Goal: Task Accomplishment & Management: Use online tool/utility

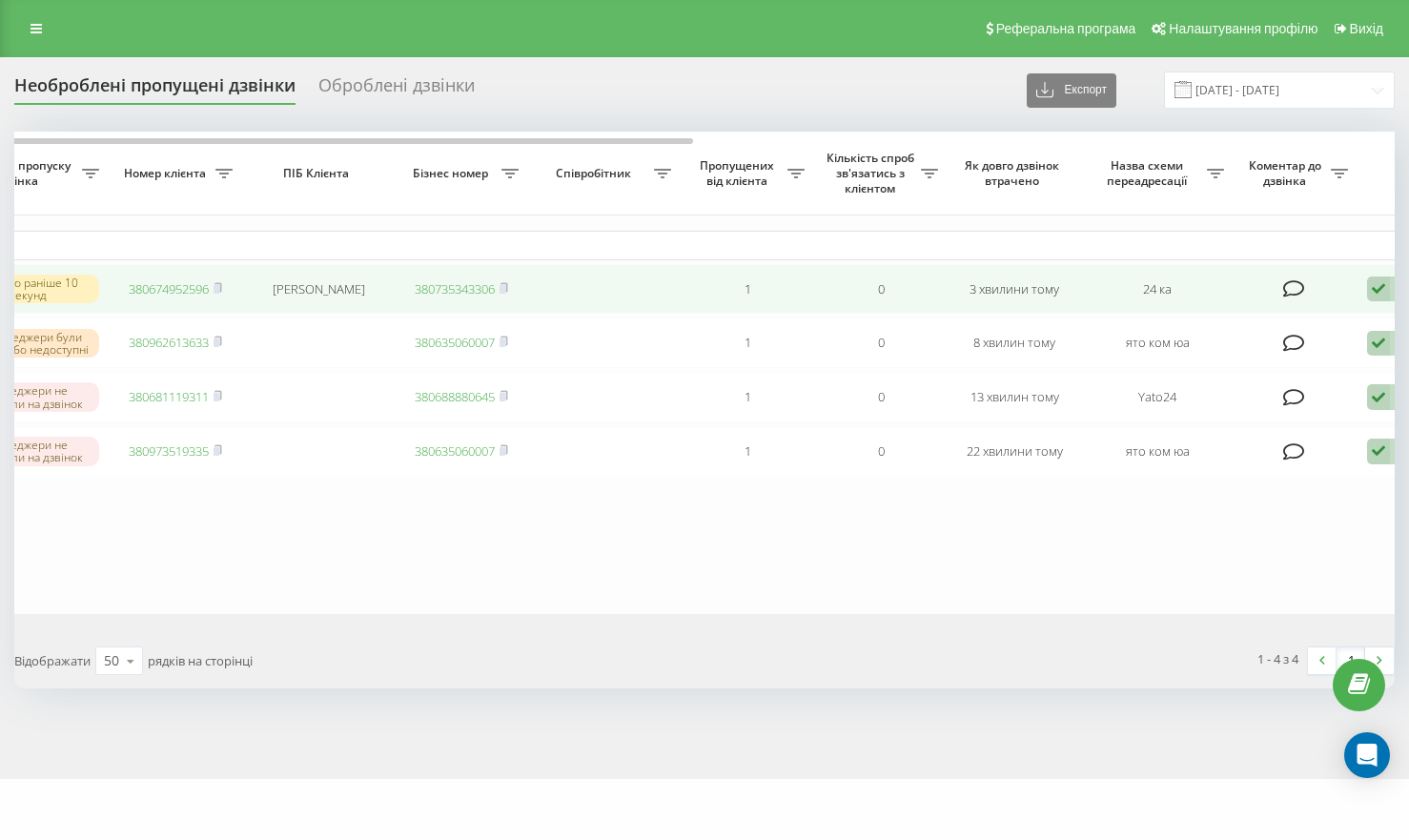
scroll to position [0, 526]
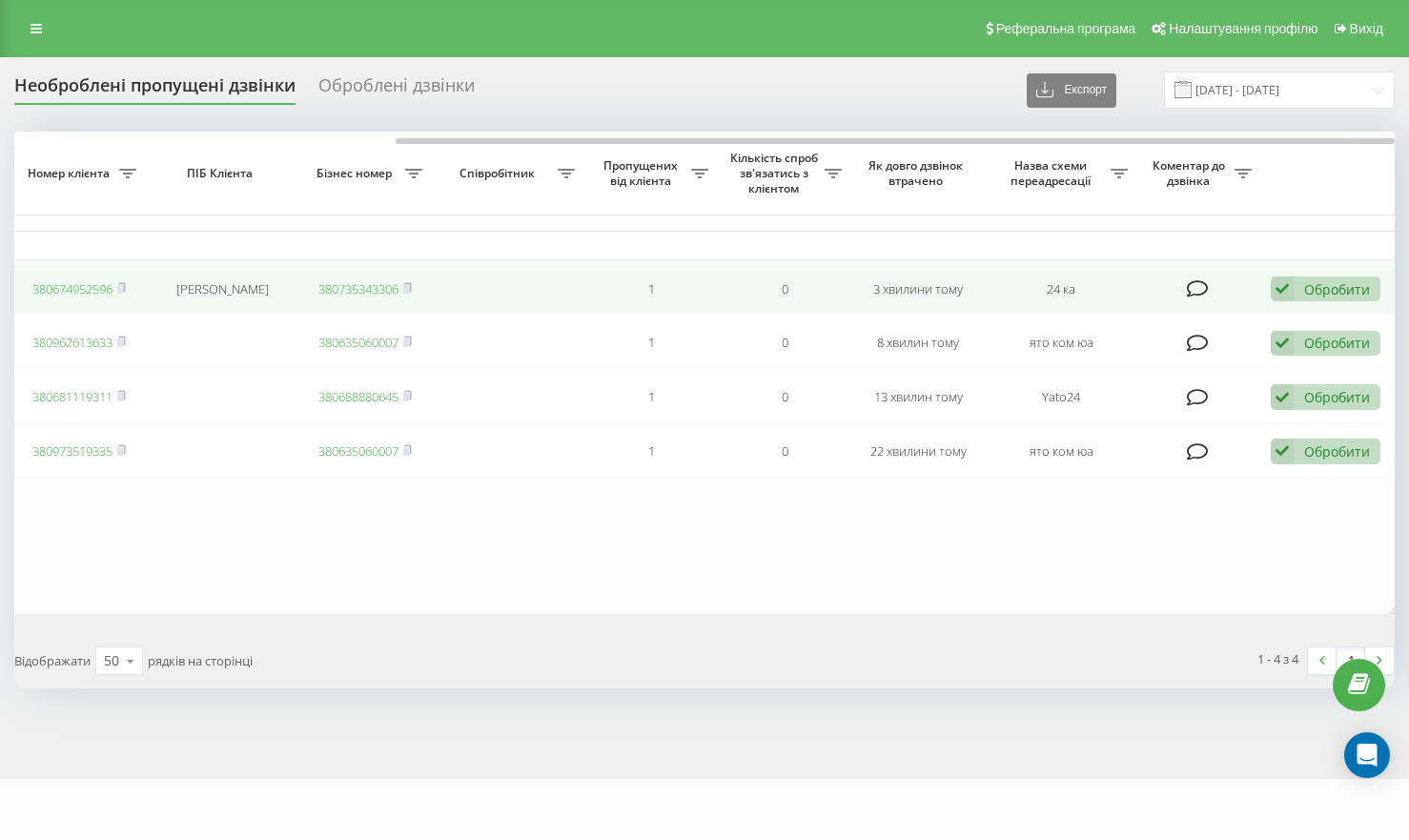
click at [1283, 298] on icon at bounding box center [1282, 289] width 23 height 26
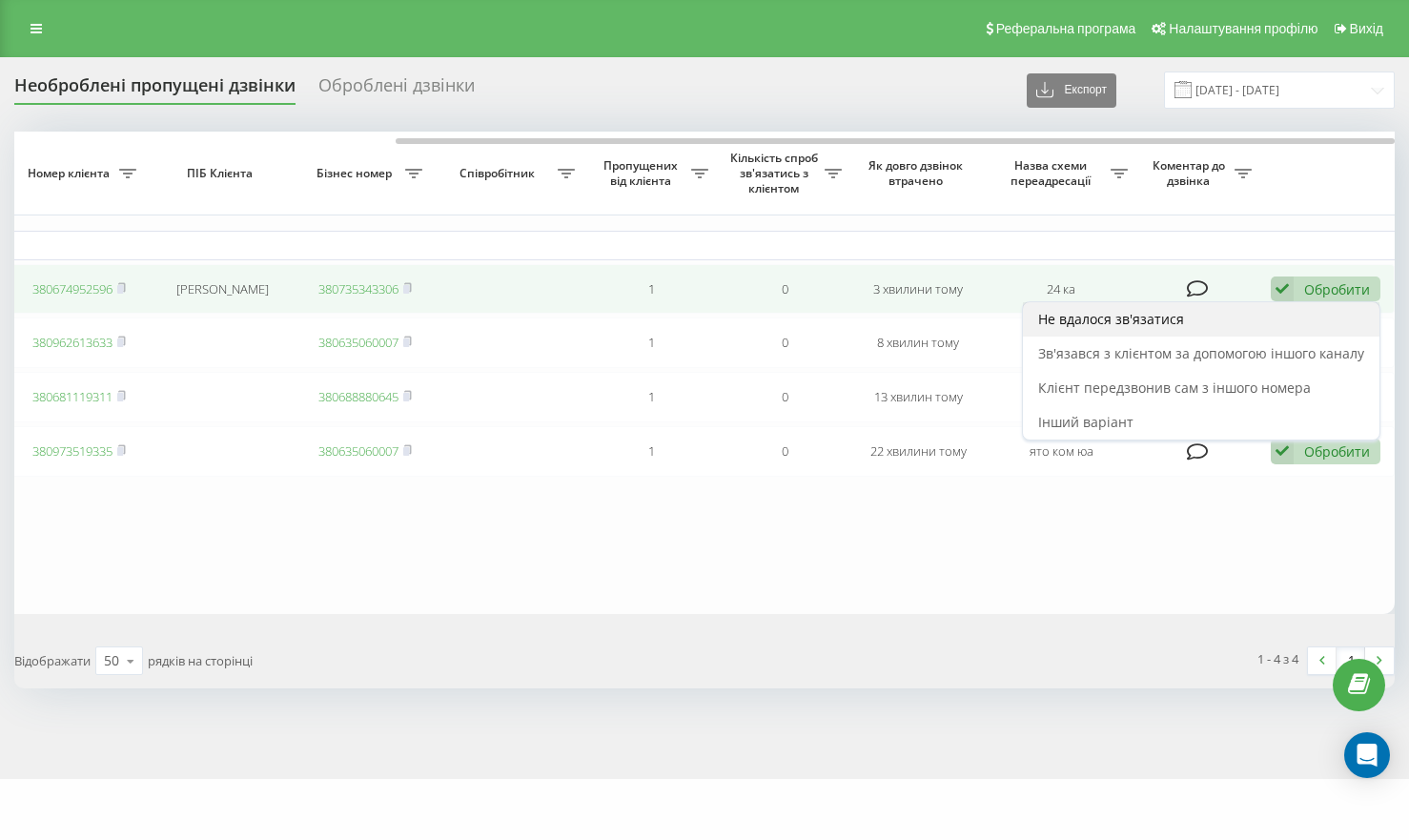
click at [1237, 330] on div "Не вдалося зв'язатися" at bounding box center [1201, 319] width 356 height 34
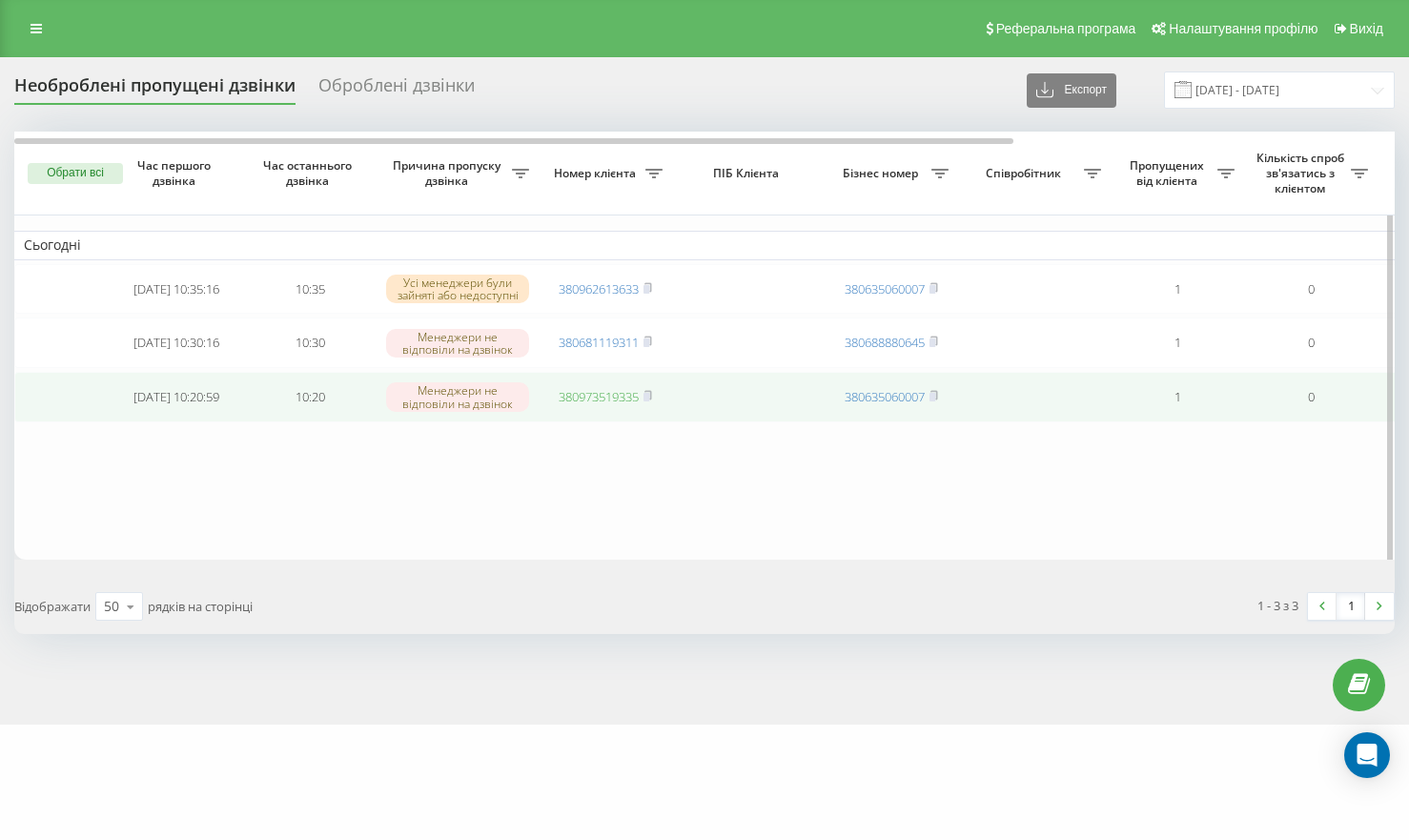
click at [574, 405] on link "380973519335" at bounding box center [598, 395] width 80 height 17
click at [608, 405] on link "380973519335" at bounding box center [598, 395] width 80 height 17
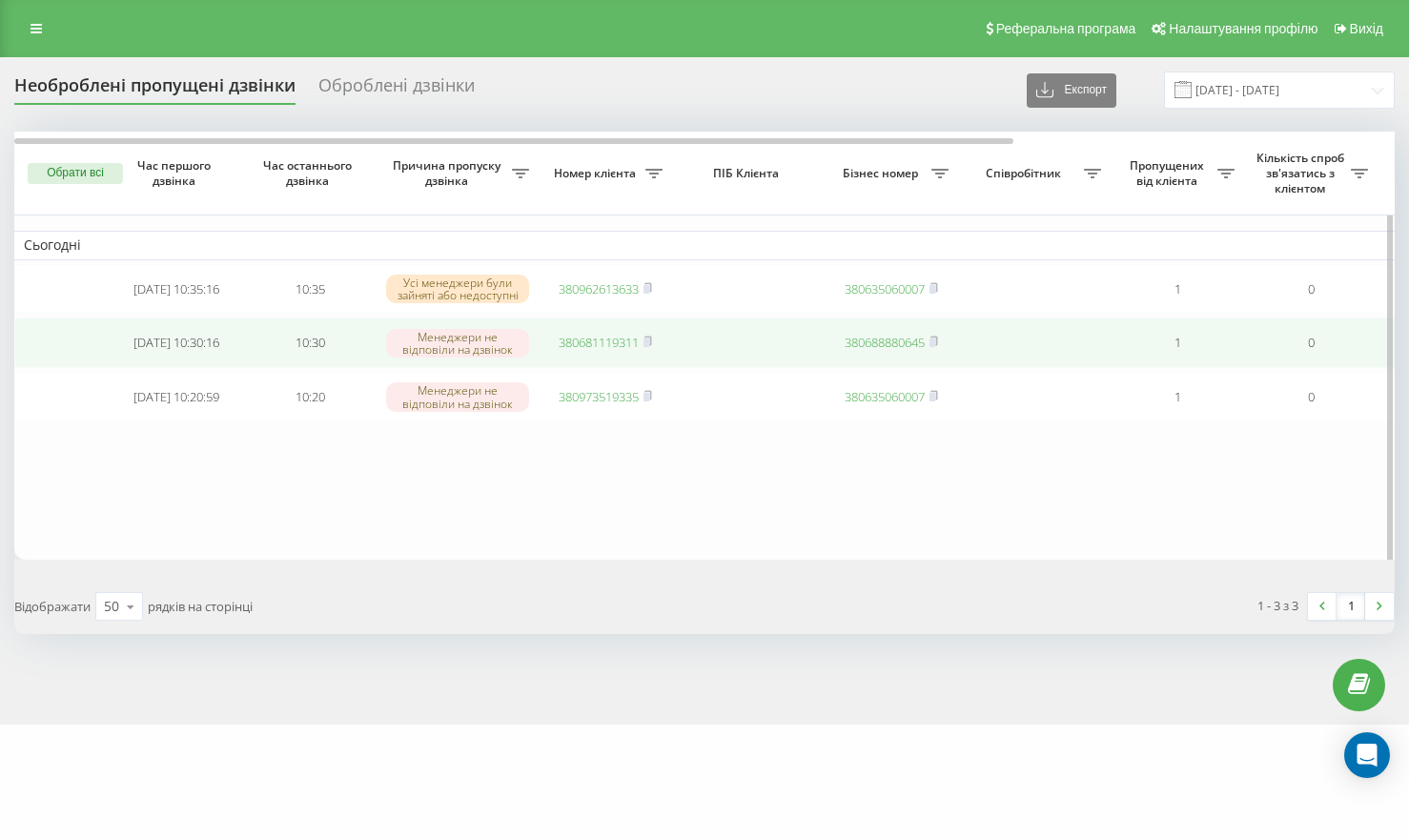
click at [607, 345] on link "380681119311" at bounding box center [598, 341] width 80 height 17
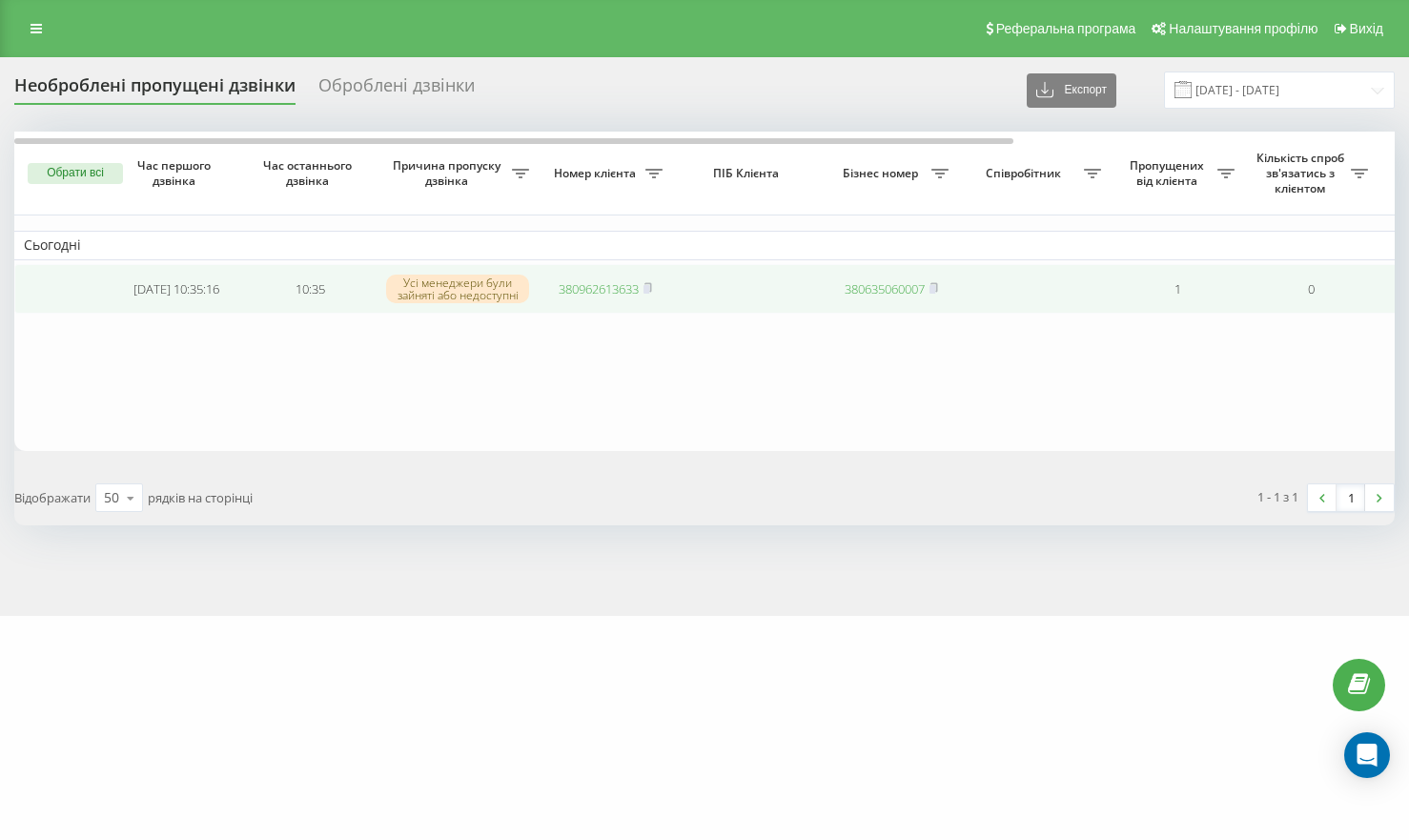
click at [582, 289] on link "380962613633" at bounding box center [598, 288] width 80 height 17
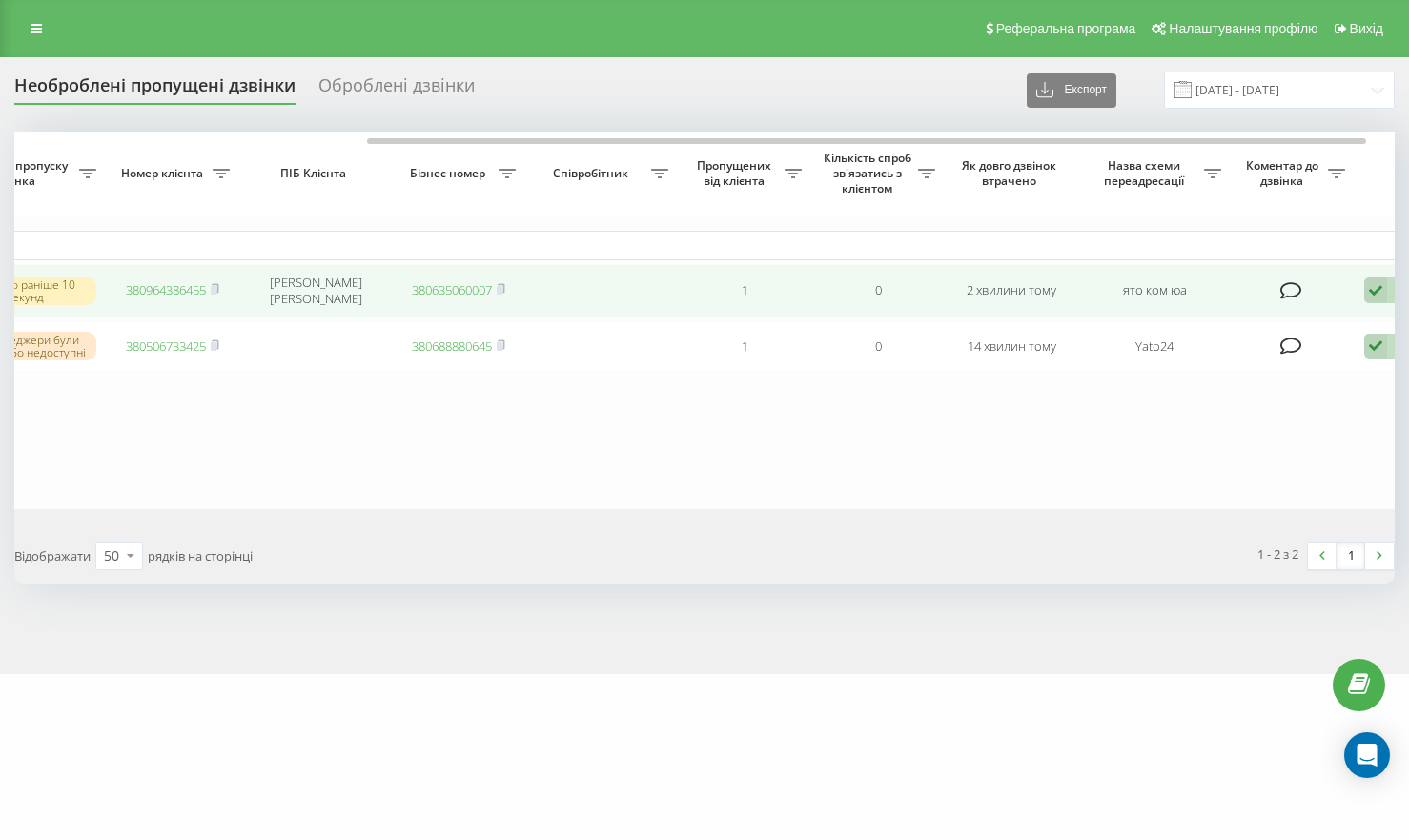
scroll to position [0, 456]
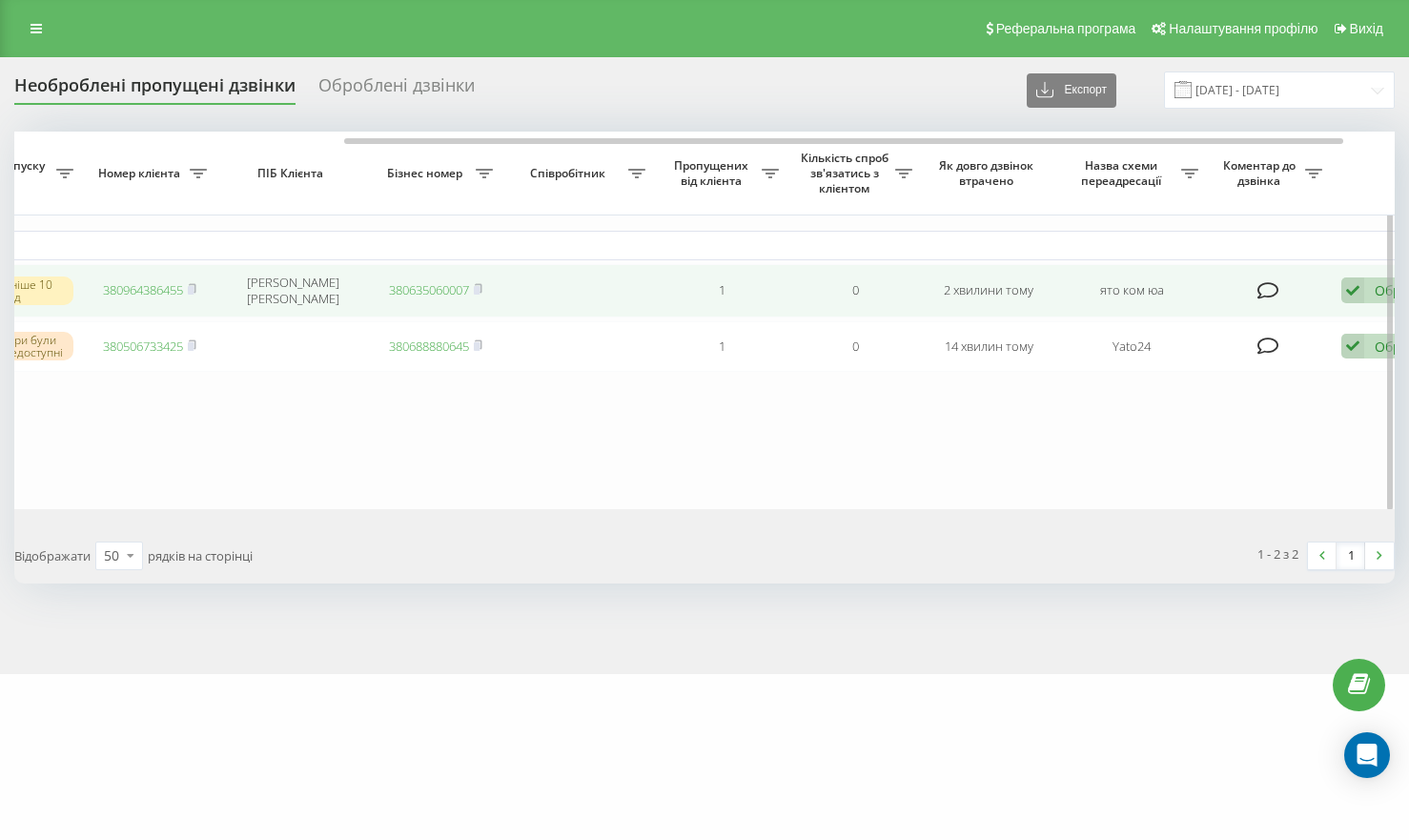
click at [1359, 292] on icon at bounding box center [1352, 290] width 23 height 26
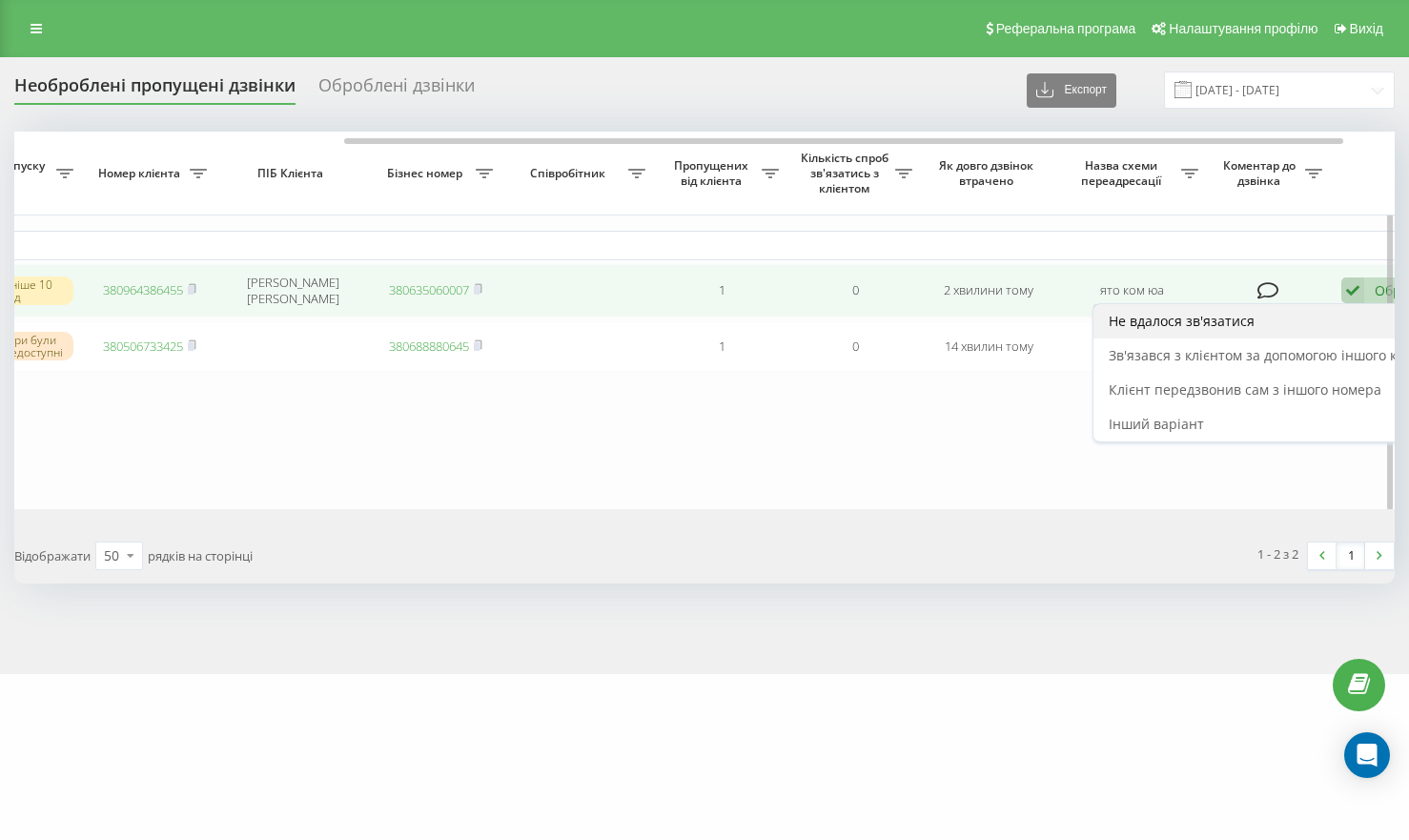
click at [1212, 314] on span "Не вдалося зв'язатися" at bounding box center [1182, 321] width 146 height 18
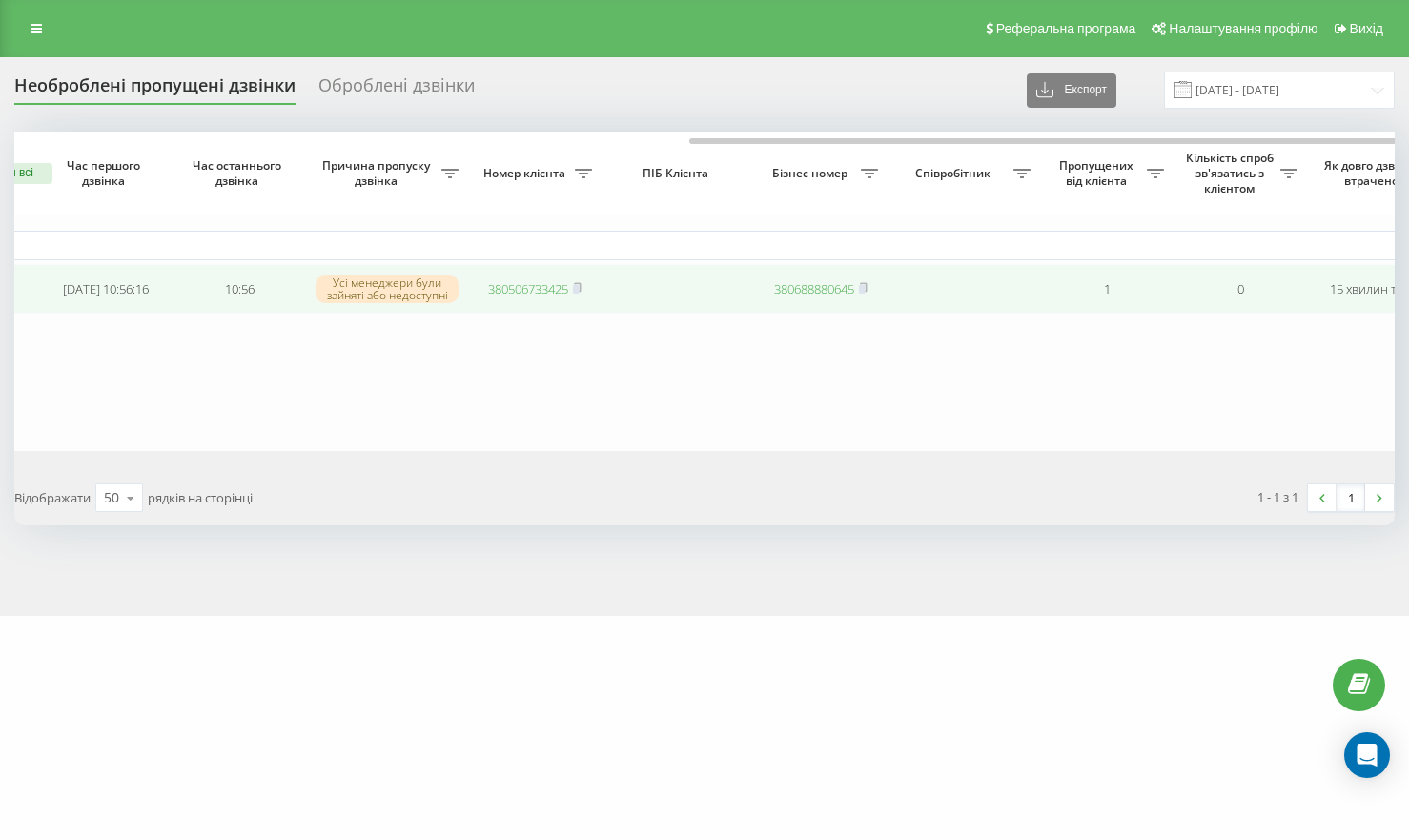
scroll to position [0, 0]
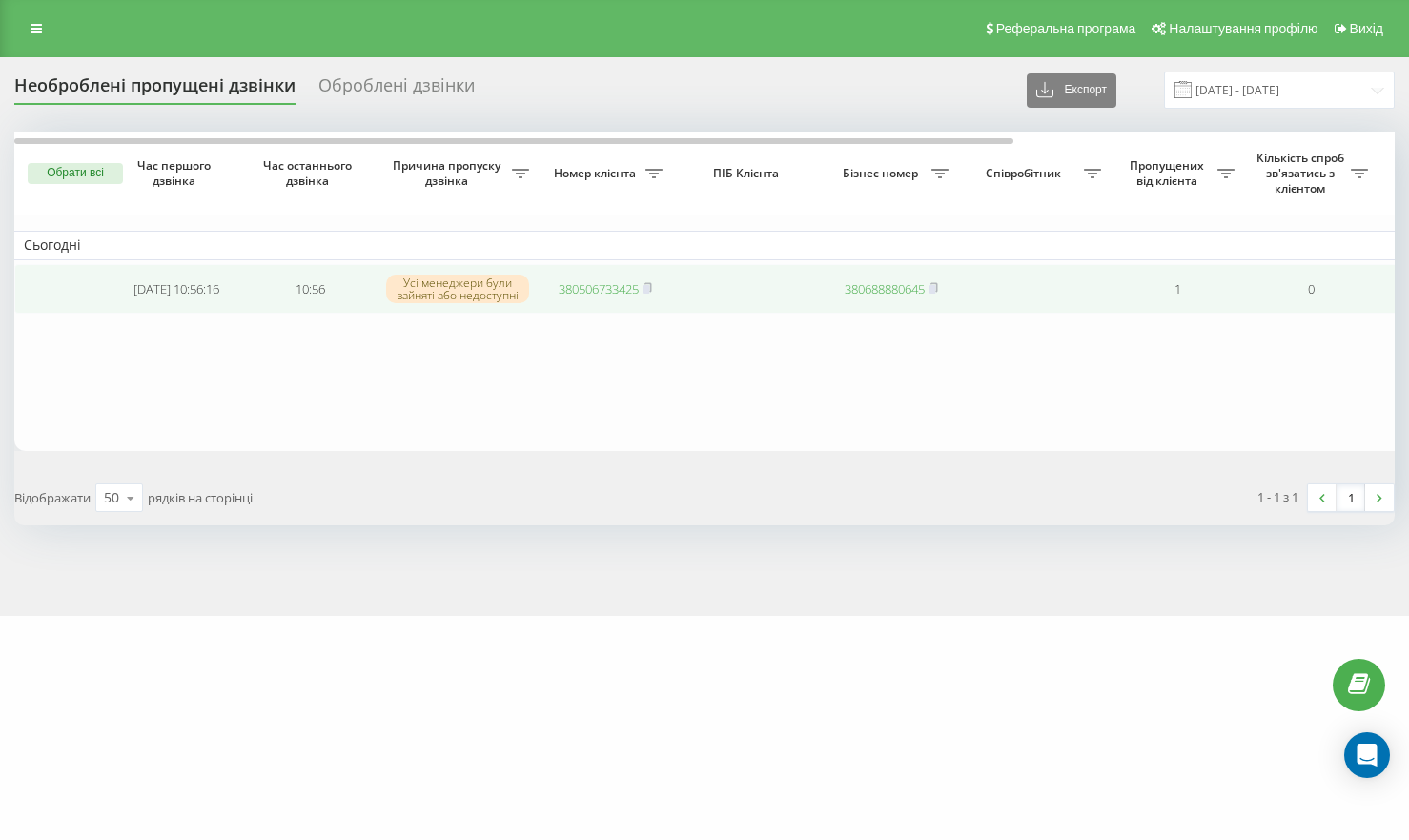
click at [602, 291] on link "380506733425" at bounding box center [598, 288] width 80 height 17
